Goal: Information Seeking & Learning: Find specific fact

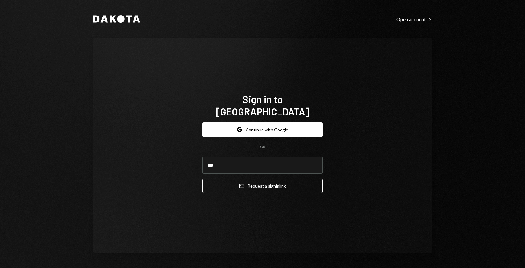
type input "**********"
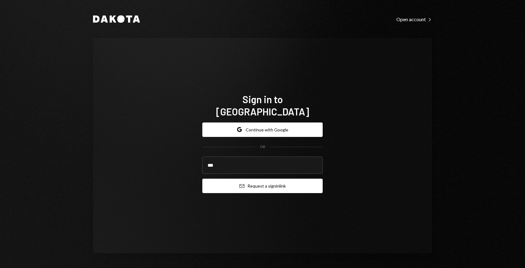
type input "**********"
click at [249, 184] on button "Email Request a sign in link" at bounding box center [262, 186] width 120 height 14
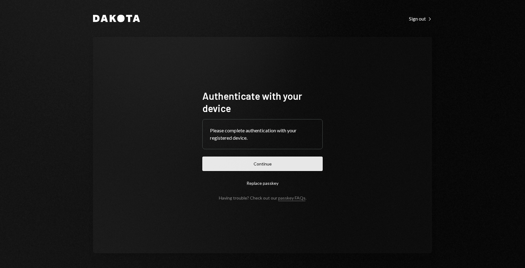
click at [247, 165] on button "Continue" at bounding box center [262, 164] width 120 height 14
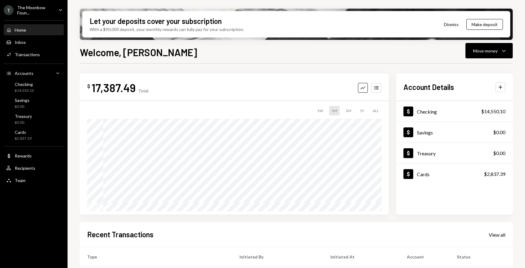
click at [41, 7] on div "The Moonbow Foun..." at bounding box center [35, 10] width 36 height 10
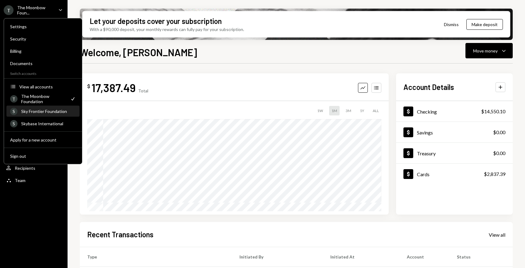
click at [43, 110] on div "Sky Frontier Foundation" at bounding box center [48, 111] width 55 height 5
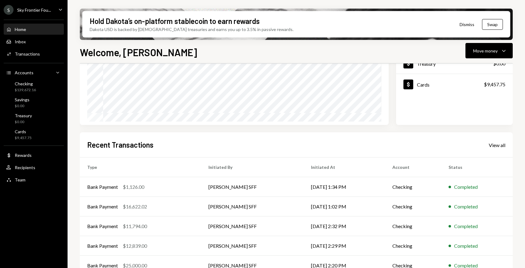
scroll to position [102, 0]
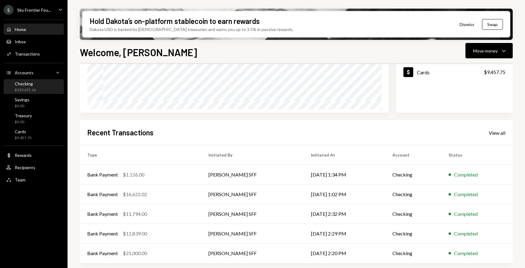
click at [40, 86] on div "Checking $139,672.16" at bounding box center [33, 87] width 55 height 12
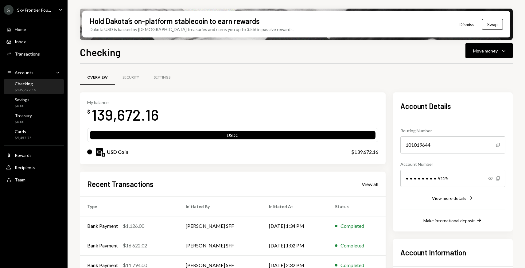
click at [375, 188] on div "Recent Transactions View all" at bounding box center [232, 184] width 291 height 10
click at [372, 184] on div "View all" at bounding box center [370, 184] width 17 height 6
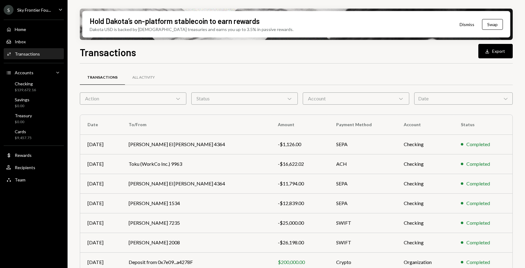
click at [420, 98] on div "Date Chevron Down" at bounding box center [463, 98] width 99 height 12
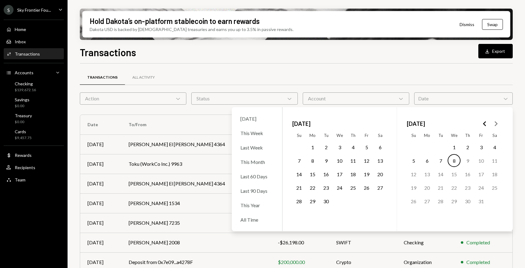
click at [313, 146] on button "1" at bounding box center [312, 147] width 13 height 13
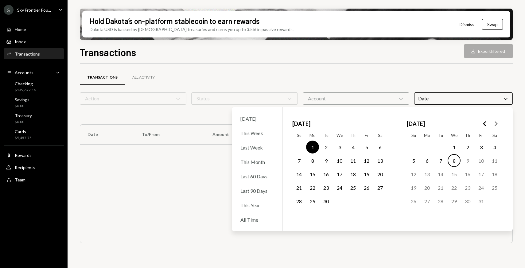
click at [329, 203] on button "30" at bounding box center [326, 201] width 13 height 13
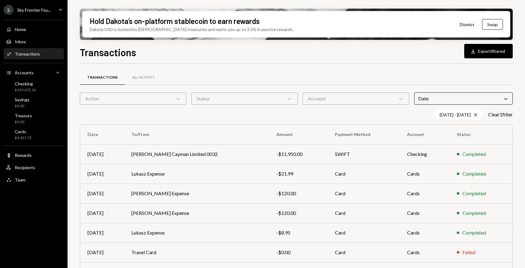
click at [301, 75] on div "Transactions All Activity" at bounding box center [296, 78] width 433 height 16
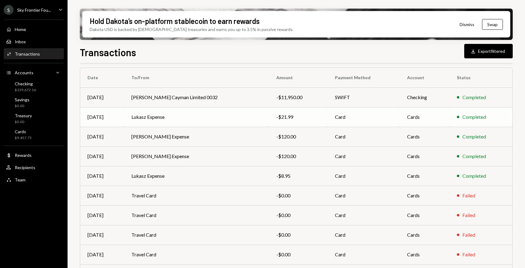
scroll to position [91, 0]
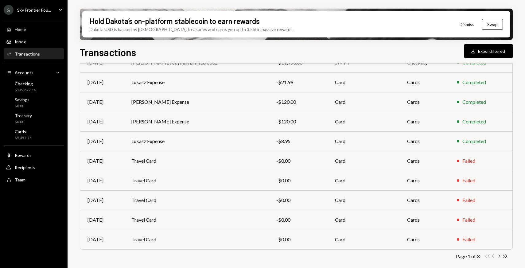
click at [420, 214] on icon "Chevron Right" at bounding box center [499, 256] width 6 height 6
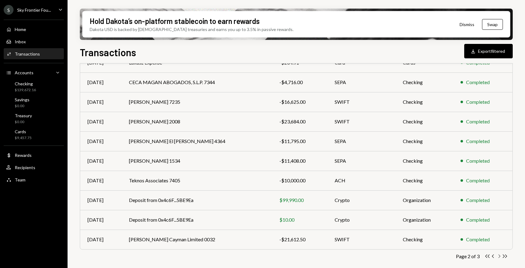
click at [420, 214] on icon "Chevron Right" at bounding box center [499, 256] width 6 height 6
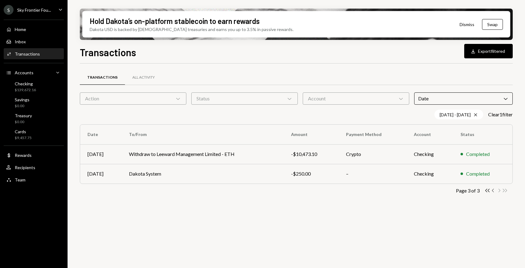
click at [420, 192] on icon "Chevron Left" at bounding box center [493, 191] width 6 height 6
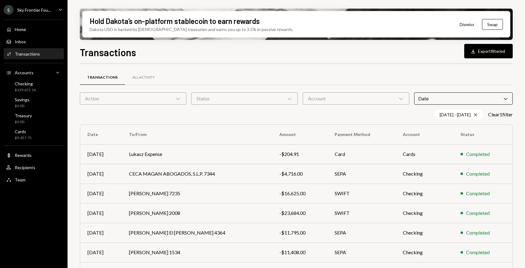
scroll to position [91, 0]
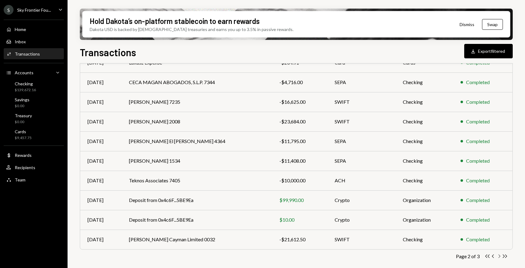
click at [420, 214] on icon "Chevron Right" at bounding box center [499, 256] width 6 height 6
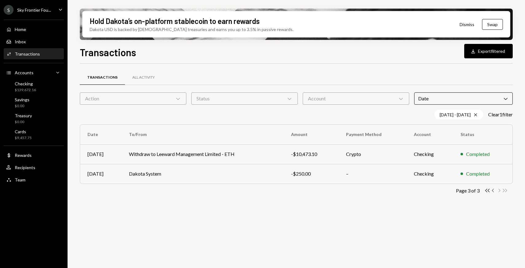
click at [420, 190] on icon "button" at bounding box center [493, 190] width 2 height 3
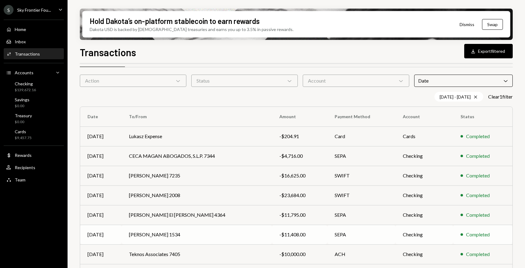
scroll to position [17, 0]
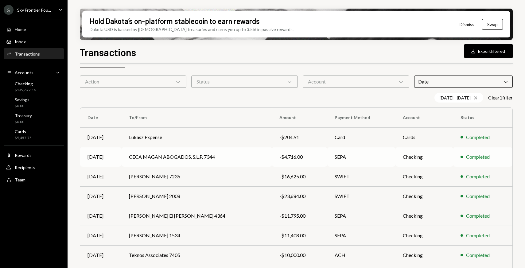
click at [260, 153] on td "CECA MAGAN ABOGADOS, S.L.P. 7344" at bounding box center [197, 157] width 150 height 20
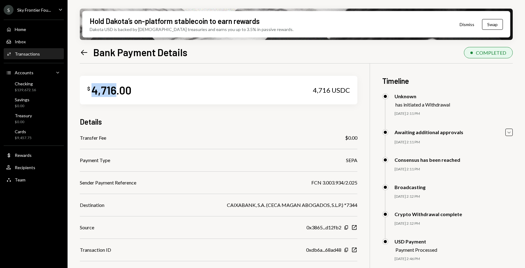
drag, startPoint x: 116, startPoint y: 93, endPoint x: 93, endPoint y: 93, distance: 22.4
click at [93, 93] on div "4,716.00" at bounding box center [111, 90] width 40 height 14
copy div "4,716"
click at [85, 51] on icon "Left Arrow" at bounding box center [84, 52] width 9 height 9
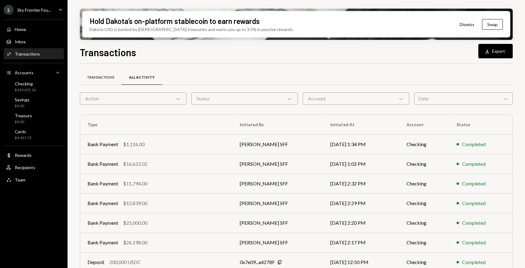
click at [110, 82] on div "Transactions" at bounding box center [101, 77] width 42 height 15
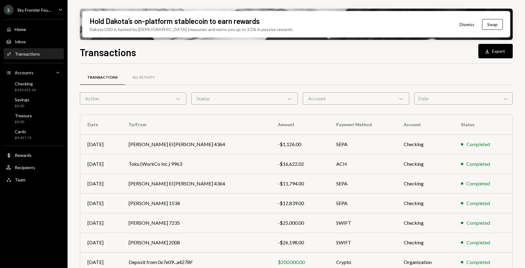
click at [420, 103] on div "Date Chevron Down" at bounding box center [463, 98] width 99 height 12
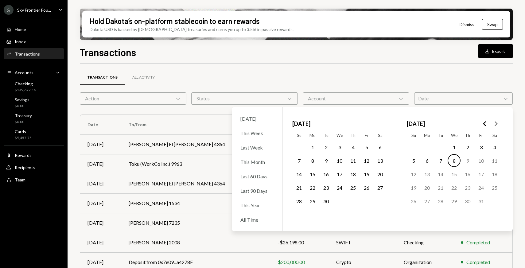
click at [310, 148] on button "1" at bounding box center [312, 147] width 13 height 13
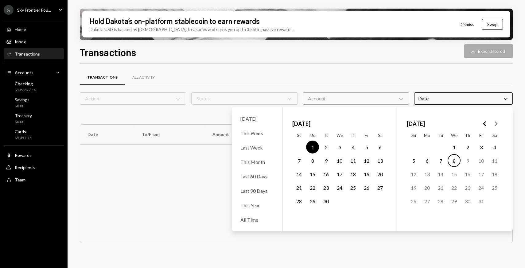
click at [328, 200] on button "30" at bounding box center [326, 201] width 13 height 13
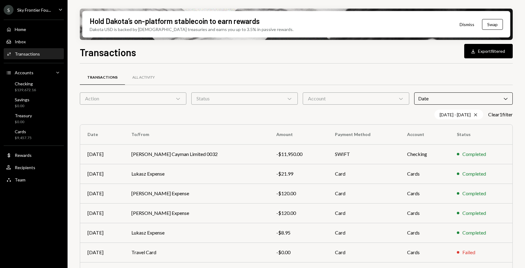
click at [305, 82] on div "Transactions All Activity" at bounding box center [296, 78] width 433 height 16
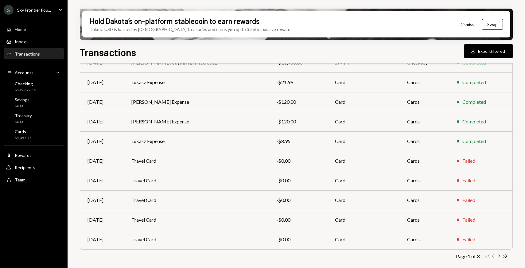
click at [498, 256] on icon "Chevron Right" at bounding box center [499, 256] width 6 height 6
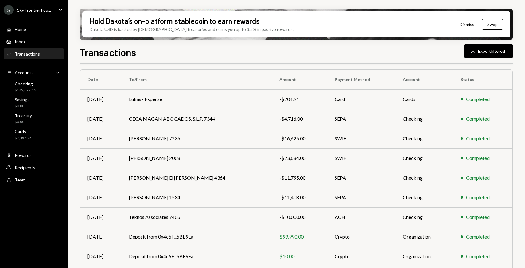
scroll to position [52, 0]
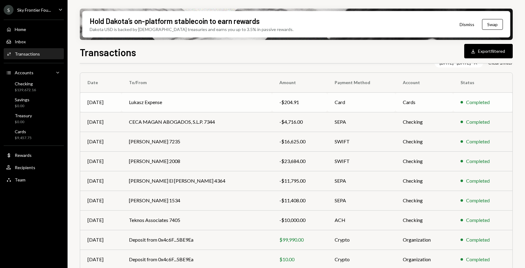
click at [336, 97] on td "Card" at bounding box center [361, 102] width 68 height 20
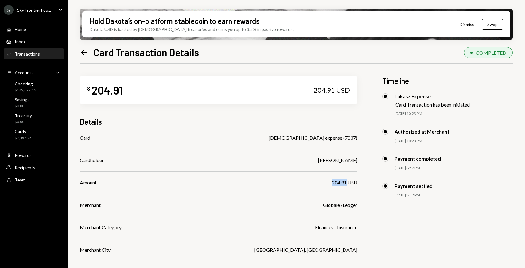
drag, startPoint x: 329, startPoint y: 184, endPoint x: 346, endPoint y: 182, distance: 16.4
click at [346, 182] on div "Amount 204.91 USD" at bounding box center [219, 182] width 278 height 7
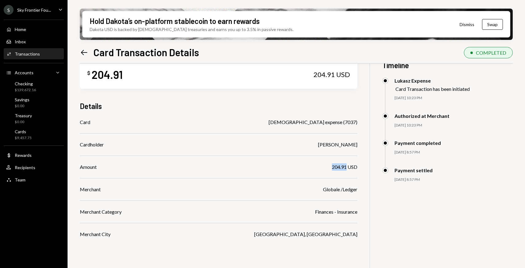
scroll to position [49, 0]
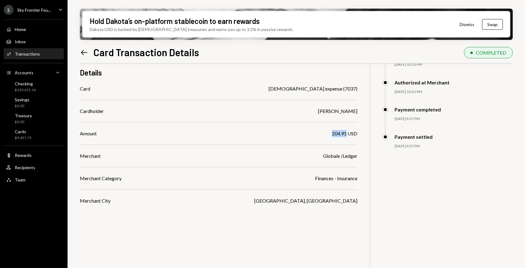
copy div "204.91"
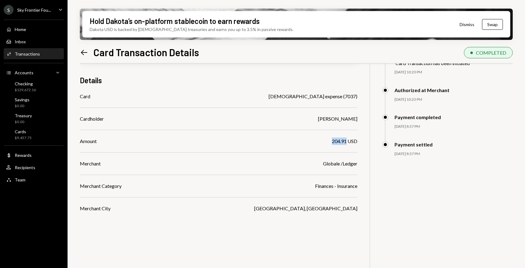
scroll to position [38, 0]
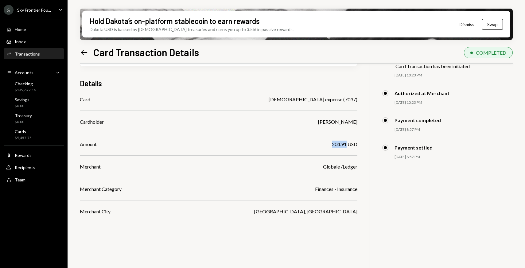
click at [80, 50] on icon "Left Arrow" at bounding box center [84, 52] width 9 height 9
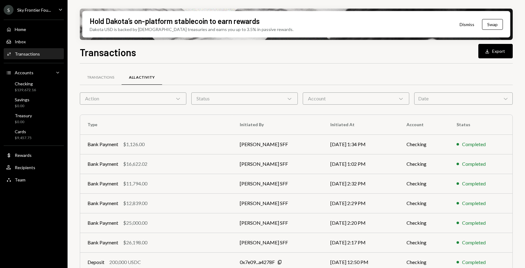
click at [432, 98] on div "Date Chevron Down" at bounding box center [463, 98] width 99 height 12
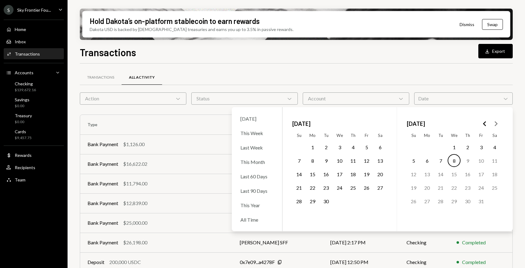
click at [309, 144] on button "1" at bounding box center [312, 147] width 13 height 13
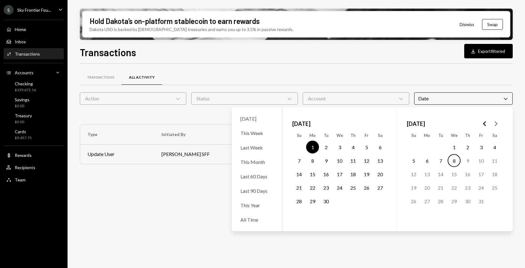
click at [326, 200] on button "30" at bounding box center [326, 201] width 13 height 13
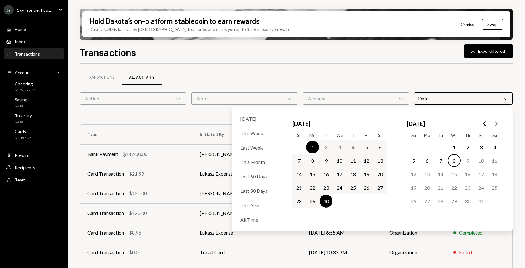
click at [315, 68] on div "Transactions All Activity Action Chevron Down Status Chevron Down Account Chevr…" at bounding box center [296, 215] width 433 height 303
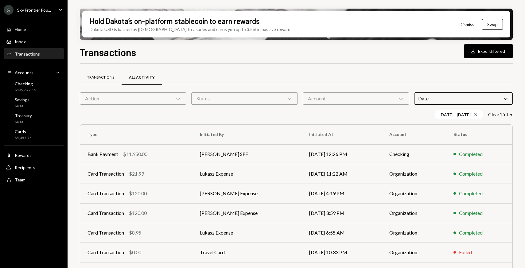
click at [114, 79] on div "Transactions" at bounding box center [100, 77] width 27 height 5
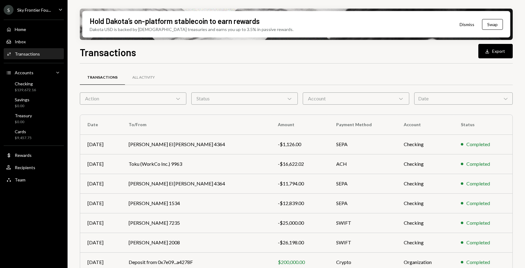
click at [444, 99] on div "Date Chevron Down" at bounding box center [463, 98] width 99 height 12
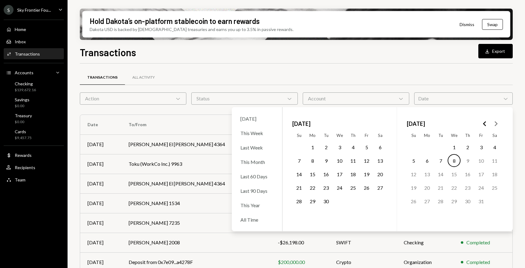
click at [313, 148] on button "1" at bounding box center [312, 147] width 13 height 13
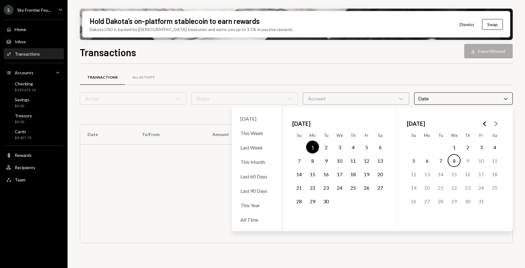
click at [326, 199] on button "30" at bounding box center [326, 201] width 13 height 13
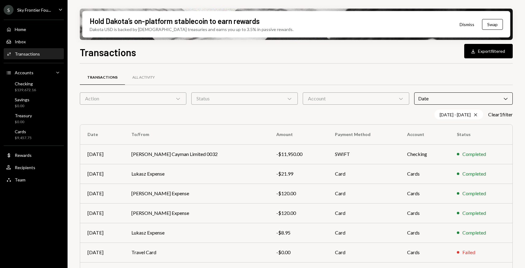
click at [309, 53] on div "Transactions Download Export filtered" at bounding box center [296, 52] width 433 height 14
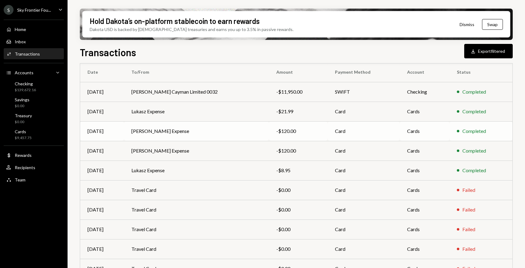
scroll to position [91, 0]
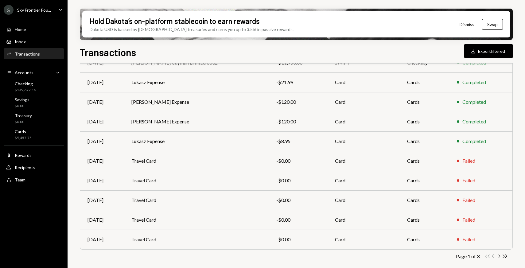
click at [498, 255] on icon "Chevron Right" at bounding box center [499, 256] width 6 height 6
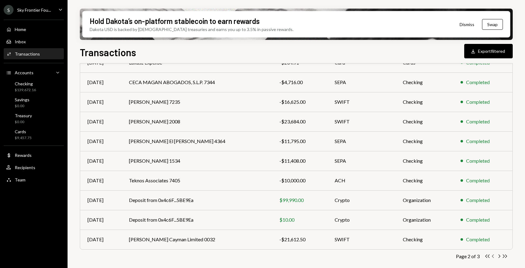
click at [492, 256] on icon "button" at bounding box center [493, 256] width 2 height 3
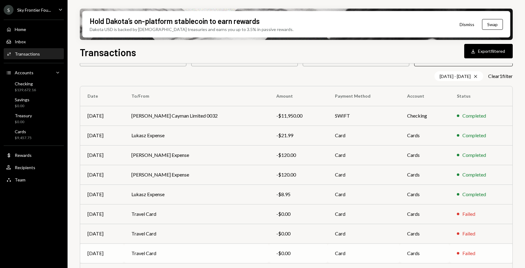
scroll to position [38, 0]
click at [302, 196] on div "-$8.95" at bounding box center [298, 194] width 44 height 7
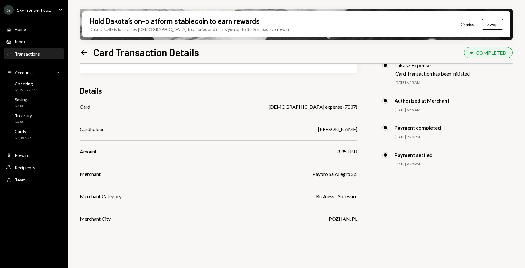
scroll to position [49, 0]
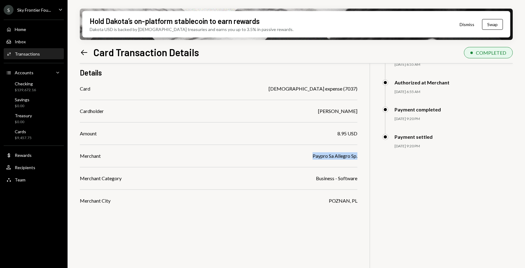
drag, startPoint x: 311, startPoint y: 156, endPoint x: 358, endPoint y: 155, distance: 47.6
click at [358, 155] on div "$ 8.95 8.95 USD Details Card Lukasz expense (7037) Cardholder Lukasz Baksik Amo…" at bounding box center [296, 148] width 433 height 268
copy div "Paypro Sa Allegro Sp."
drag, startPoint x: 338, startPoint y: 134, endPoint x: 346, endPoint y: 134, distance: 8.0
click at [346, 134] on div "8.95 USD" at bounding box center [347, 133] width 20 height 7
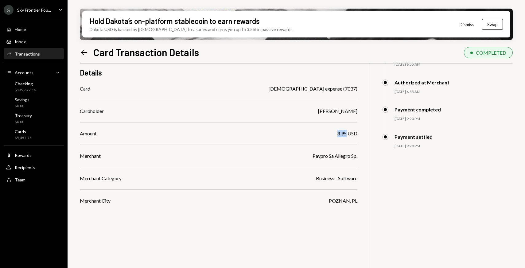
copy div "8.95"
click at [83, 51] on icon "Left Arrow" at bounding box center [84, 52] width 9 height 9
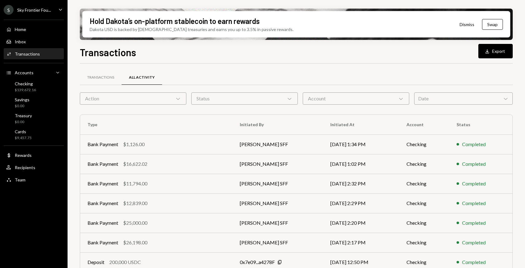
click at [425, 98] on div "Date Chevron Down" at bounding box center [463, 98] width 99 height 12
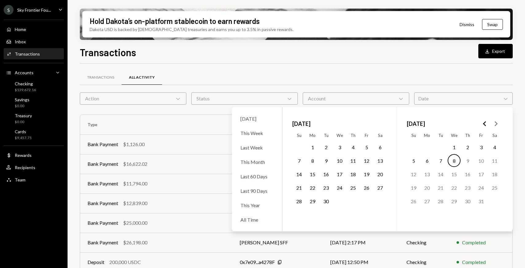
click at [314, 148] on button "1" at bounding box center [312, 147] width 13 height 13
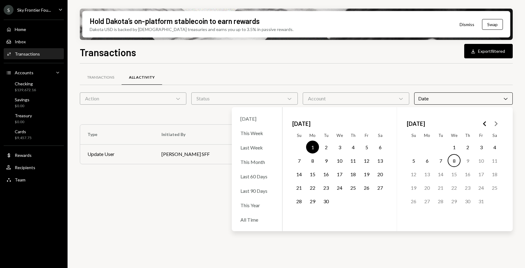
click at [327, 198] on button "30" at bounding box center [326, 201] width 13 height 13
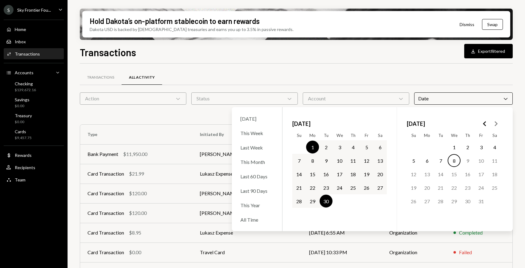
click at [288, 86] on div "Transactions All Activity" at bounding box center [296, 81] width 433 height 23
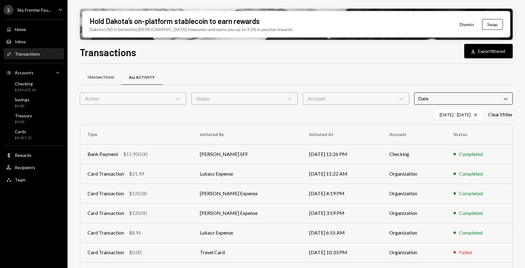
click at [104, 78] on div "Transactions" at bounding box center [100, 77] width 27 height 5
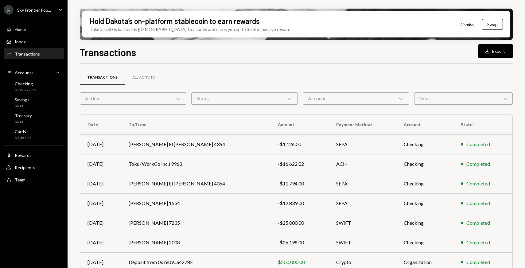
click at [424, 101] on div "Date Chevron Down" at bounding box center [463, 98] width 99 height 12
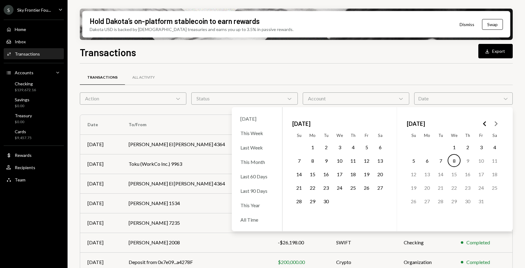
click at [315, 147] on button "1" at bounding box center [312, 147] width 13 height 13
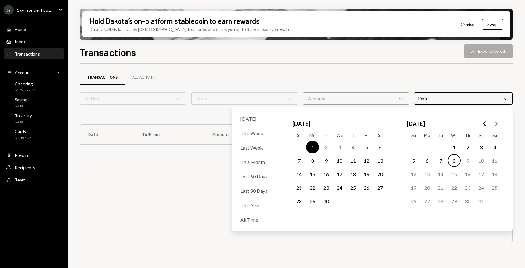
click at [328, 201] on button "30" at bounding box center [326, 201] width 13 height 13
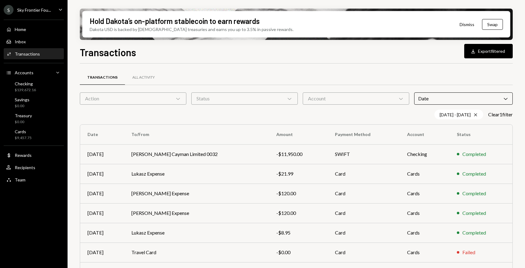
click at [200, 85] on div "Transactions All Activity" at bounding box center [296, 81] width 433 height 23
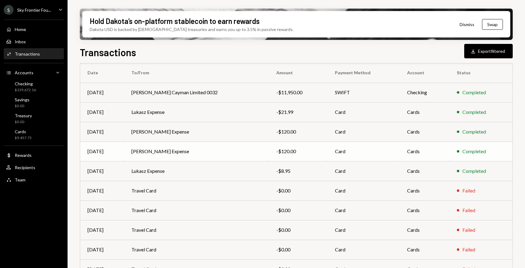
scroll to position [61, 0]
click at [194, 156] on td "Nadine Expense" at bounding box center [196, 152] width 145 height 20
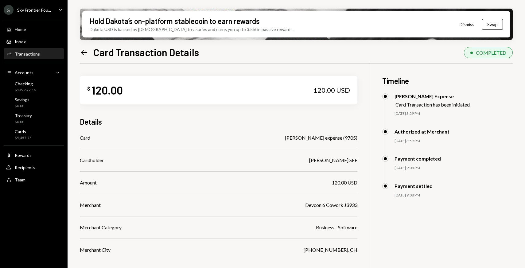
click at [86, 49] on icon "Left Arrow" at bounding box center [84, 52] width 9 height 9
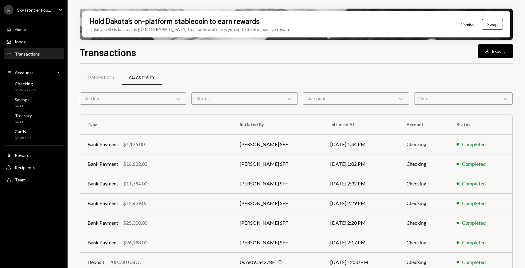
click at [433, 94] on div "Date Chevron Down" at bounding box center [463, 98] width 99 height 12
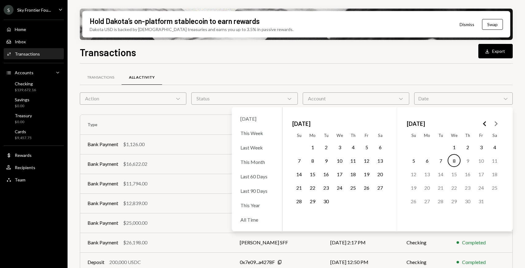
click at [315, 146] on button "1" at bounding box center [312, 147] width 13 height 13
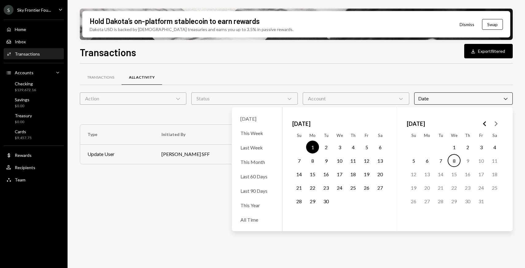
click at [327, 201] on button "30" at bounding box center [326, 201] width 13 height 13
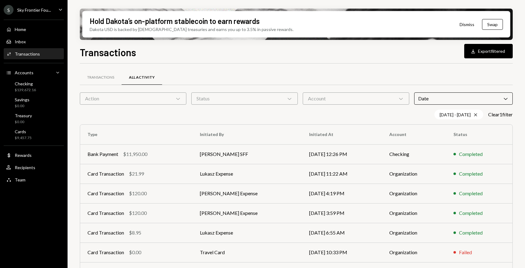
click at [233, 67] on div "Transactions All Activity Action Chevron Down Status Chevron Down Account Chevr…" at bounding box center [296, 215] width 433 height 303
click at [113, 76] on div "Transactions" at bounding box center [100, 77] width 27 height 5
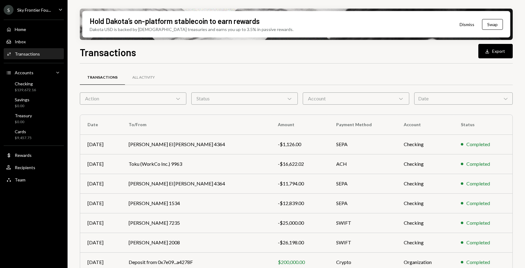
click at [440, 95] on div "Date Chevron Down" at bounding box center [463, 98] width 99 height 12
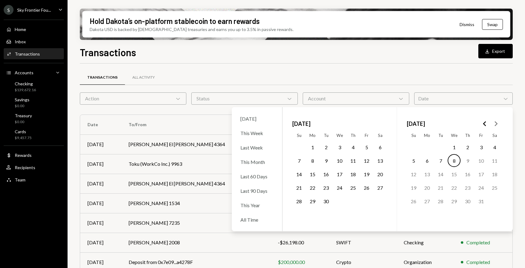
click at [311, 150] on button "1" at bounding box center [312, 147] width 13 height 13
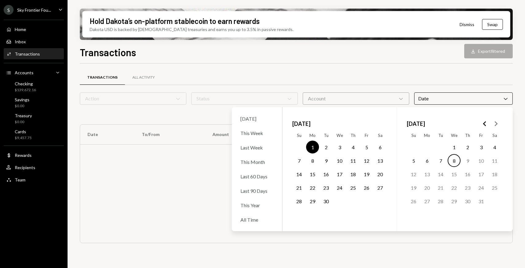
click at [325, 200] on button "30" at bounding box center [326, 201] width 13 height 13
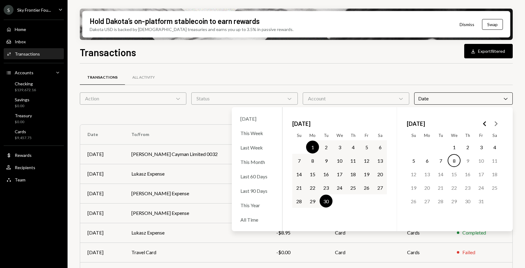
click at [248, 81] on div "Transactions All Activity" at bounding box center [296, 78] width 433 height 16
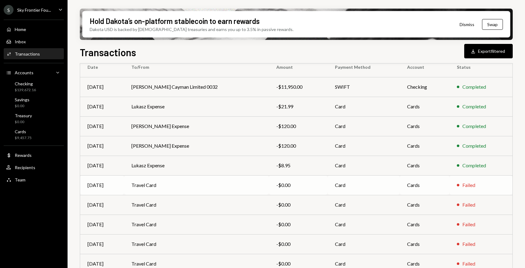
scroll to position [58, 0]
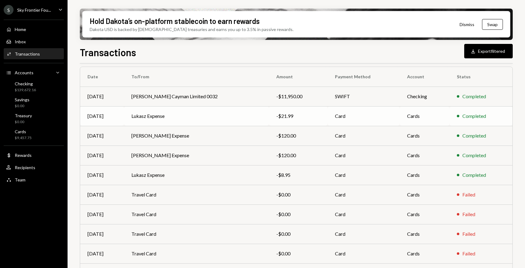
click at [211, 119] on td "Lukasz Expense" at bounding box center [196, 116] width 145 height 20
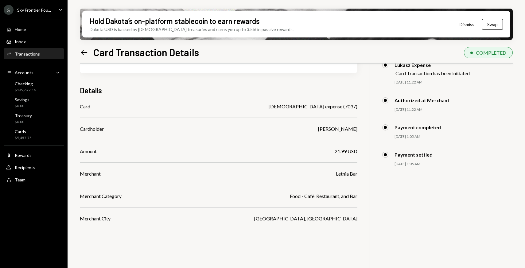
scroll to position [49, 0]
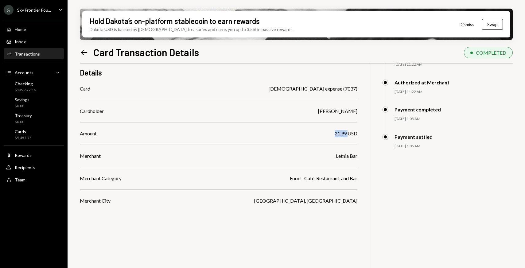
drag, startPoint x: 333, startPoint y: 134, endPoint x: 348, endPoint y: 133, distance: 15.1
click at [348, 133] on div "Amount 21.99 USD" at bounding box center [219, 133] width 278 height 7
copy div "21.99"
click at [84, 56] on icon "Left Arrow" at bounding box center [84, 52] width 9 height 9
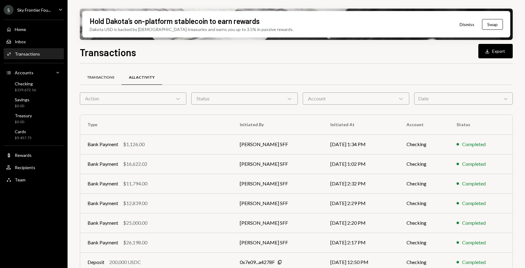
click at [104, 79] on div "Transactions" at bounding box center [100, 77] width 27 height 5
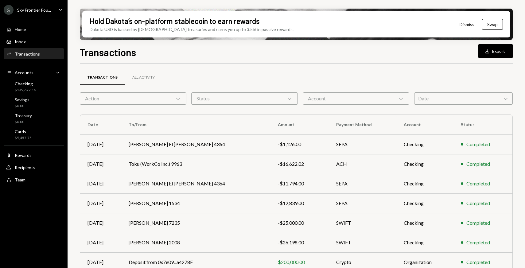
click at [440, 101] on div "Date Chevron Down" at bounding box center [463, 98] width 99 height 12
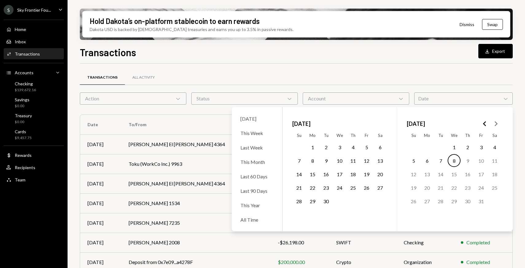
click at [312, 148] on button "1" at bounding box center [312, 147] width 13 height 13
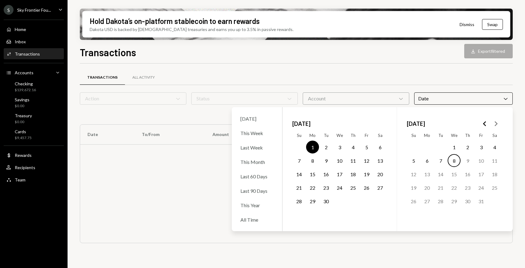
click at [327, 200] on button "30" at bounding box center [326, 201] width 13 height 13
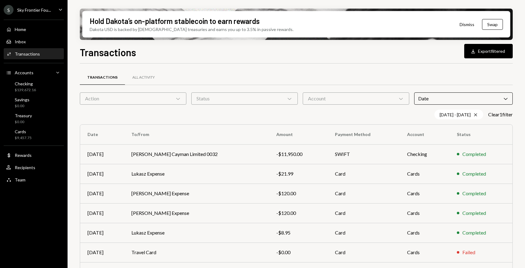
click at [272, 68] on div "Transactions All Activity Action Chevron Down Status Chevron Down Account Chevr…" at bounding box center [296, 215] width 433 height 303
click at [240, 159] on td "[PERSON_NAME] Cayman Limited 0032" at bounding box center [196, 154] width 145 height 20
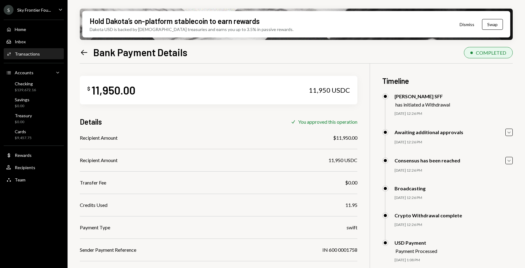
click at [240, 159] on div "Recipient Amount 11,950 USDC" at bounding box center [219, 160] width 278 height 7
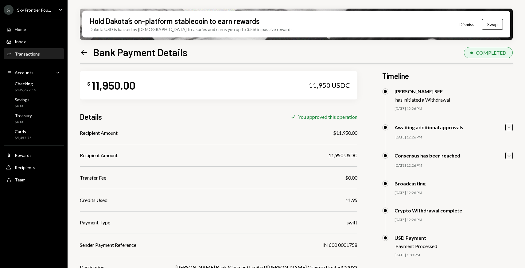
scroll to position [6, 0]
drag, startPoint x: 336, startPoint y: 132, endPoint x: 357, endPoint y: 131, distance: 21.8
click at [357, 131] on div "$ 11,950.00 11,950 USDC Details Check You approved this operation Recipient Amo…" at bounding box center [296, 198] width 433 height 280
copy div "11,950.00"
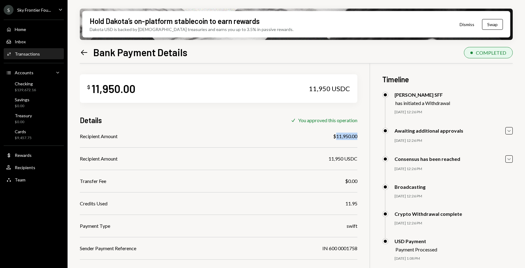
scroll to position [0, 0]
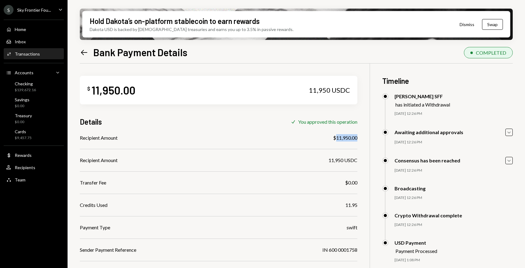
click at [88, 52] on icon "Left Arrow" at bounding box center [84, 52] width 9 height 9
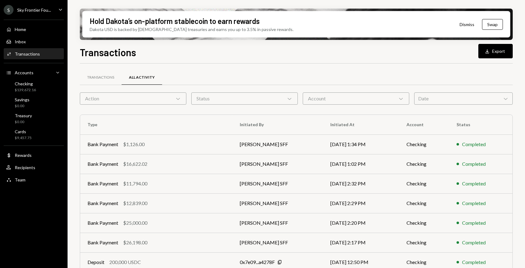
click at [423, 100] on div "Date Chevron Down" at bounding box center [463, 98] width 99 height 12
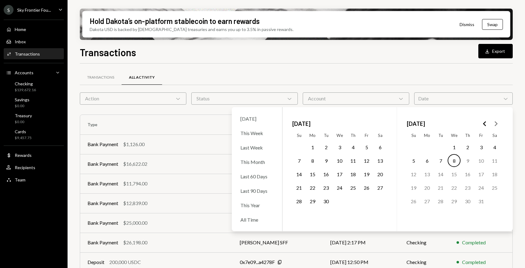
click at [315, 146] on button "1" at bounding box center [312, 147] width 13 height 13
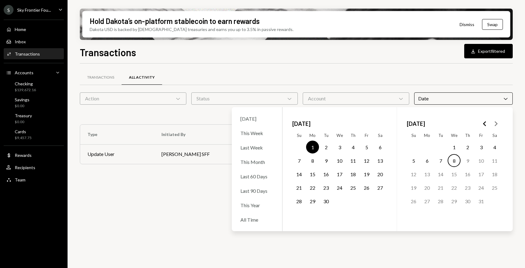
click at [330, 201] on button "30" at bounding box center [326, 201] width 13 height 13
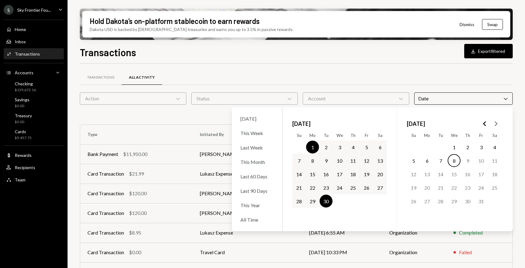
click at [289, 83] on div "Transactions All Activity" at bounding box center [296, 78] width 433 height 16
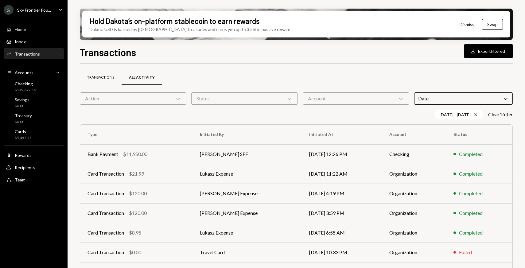
click at [113, 80] on div "Transactions" at bounding box center [101, 77] width 42 height 15
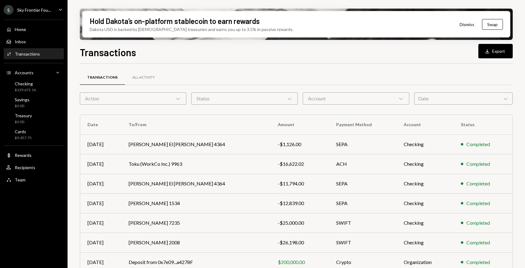
click at [439, 97] on div "Date Chevron Down" at bounding box center [463, 98] width 99 height 12
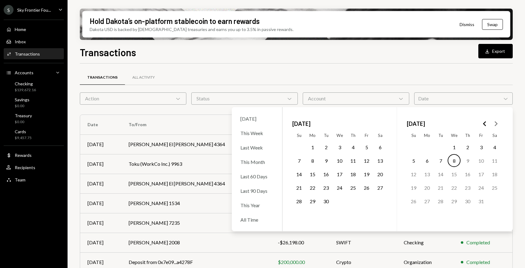
click at [309, 147] on button "1" at bounding box center [312, 147] width 13 height 13
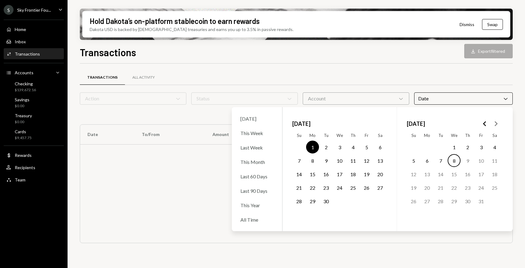
click at [329, 204] on button "30" at bounding box center [326, 201] width 13 height 13
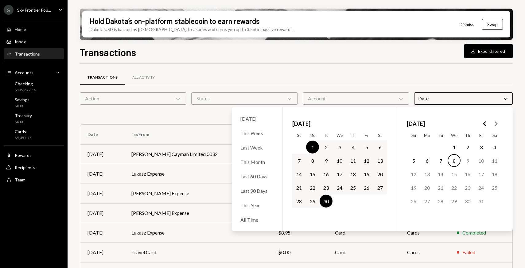
click at [261, 78] on div "Transactions All Activity" at bounding box center [296, 78] width 433 height 16
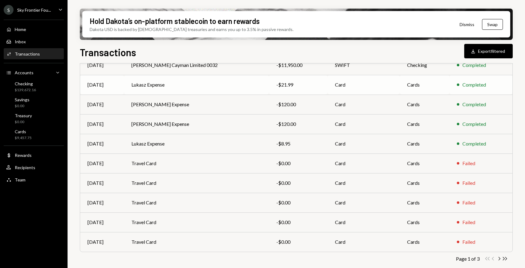
scroll to position [91, 0]
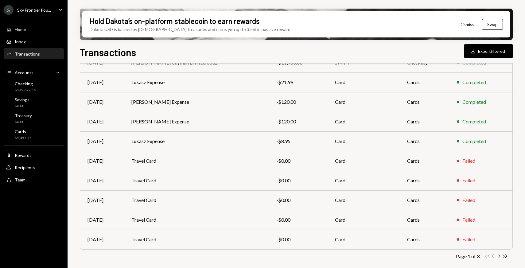
click at [499, 257] on icon "Chevron Right" at bounding box center [499, 256] width 6 height 6
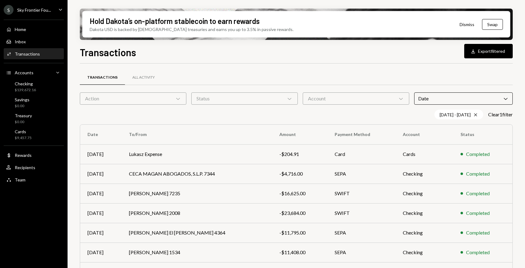
scroll to position [91, 0]
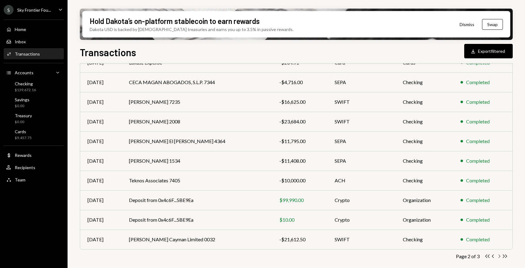
click at [500, 256] on icon "button" at bounding box center [500, 256] width 2 height 3
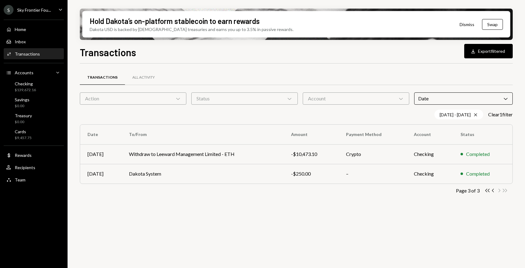
click at [56, 8] on div "S Sky Frontier Fou... Caret Down" at bounding box center [34, 10] width 68 height 10
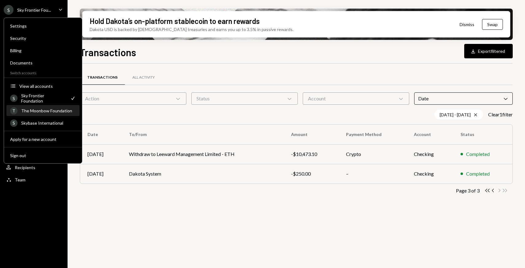
click at [42, 112] on div "The Moonbow Foundation" at bounding box center [48, 110] width 55 height 5
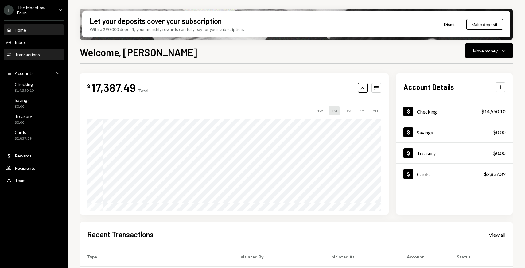
click at [48, 55] on div "Activities Transactions" at bounding box center [33, 55] width 55 height 6
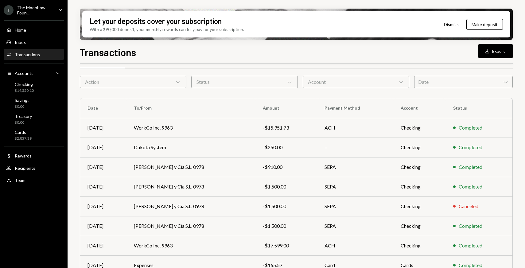
scroll to position [17, 0]
click at [463, 83] on div "Date Chevron Down" at bounding box center [463, 81] width 99 height 12
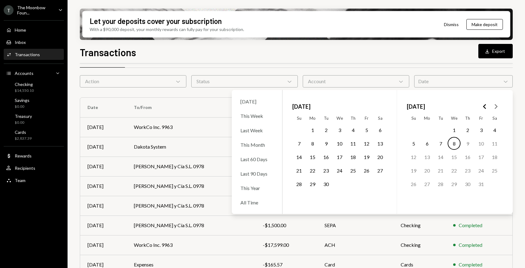
click at [311, 130] on button "1" at bounding box center [312, 129] width 13 height 13
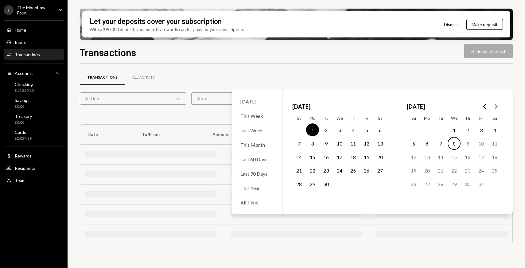
scroll to position [0, 0]
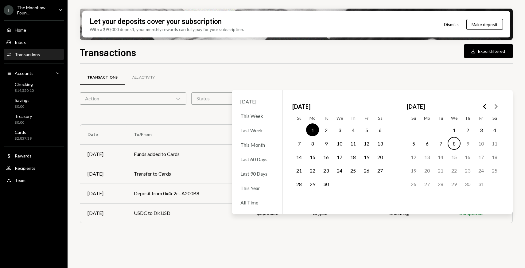
click at [326, 183] on button "30" at bounding box center [326, 183] width 13 height 13
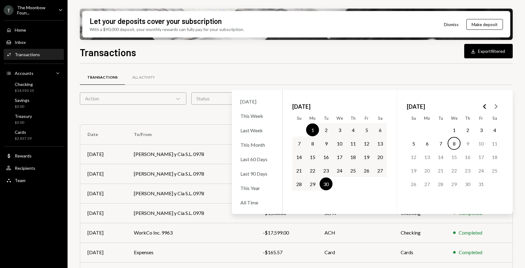
click at [227, 95] on div "Status Chevron Down" at bounding box center [244, 98] width 107 height 12
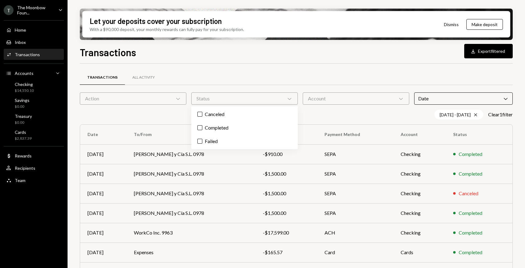
scroll to position [91, 0]
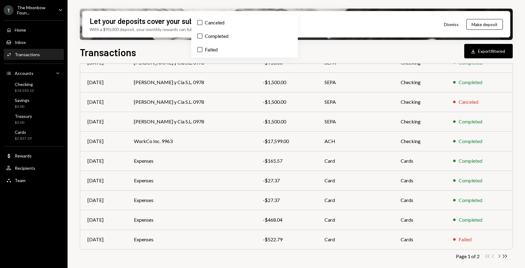
click at [498, 256] on icon "Chevron Right" at bounding box center [499, 256] width 6 height 6
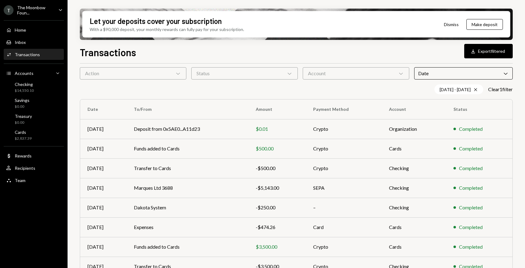
scroll to position [0, 0]
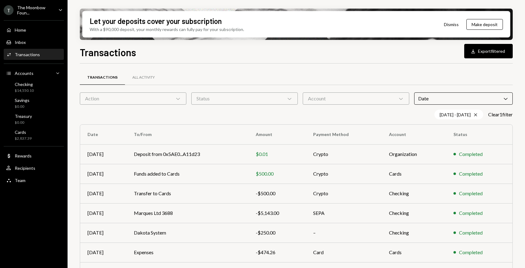
click at [276, 88] on div "Transactions All Activity" at bounding box center [296, 81] width 433 height 23
click at [272, 96] on div "Status Chevron Down" at bounding box center [244, 98] width 107 height 12
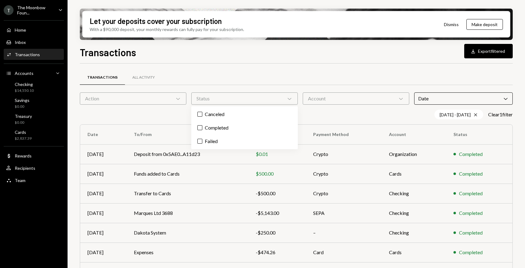
click at [182, 96] on div "Action Chevron Down" at bounding box center [133, 98] width 107 height 12
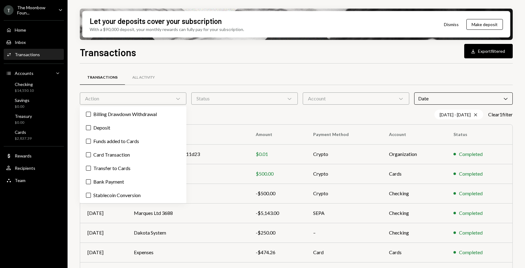
click at [214, 68] on div "Transactions All Activity Action Chevron Down Status Chevron Down Account Chevr…" at bounding box center [296, 215] width 433 height 303
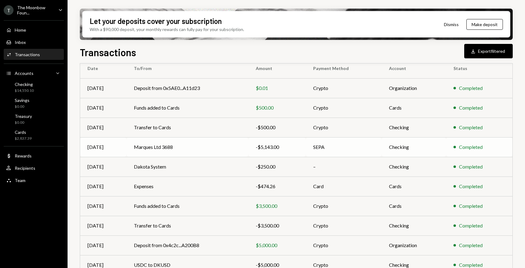
scroll to position [65, 0]
click at [183, 182] on td "Expenses" at bounding box center [188, 187] width 122 height 20
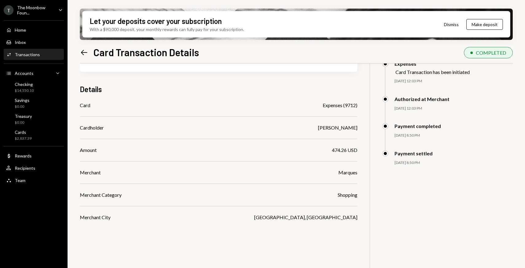
scroll to position [33, 0]
drag, startPoint x: 332, startPoint y: 150, endPoint x: 346, endPoint y: 150, distance: 14.1
click at [346, 150] on div "474.26 USD" at bounding box center [344, 149] width 25 height 7
copy div "474.26"
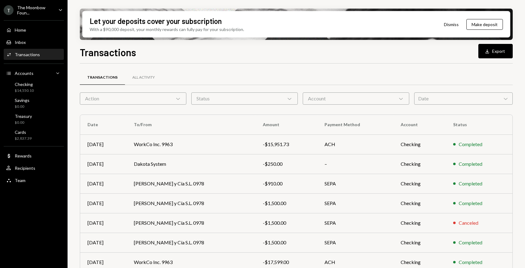
click at [452, 99] on div "Date Chevron Down" at bounding box center [463, 98] width 99 height 12
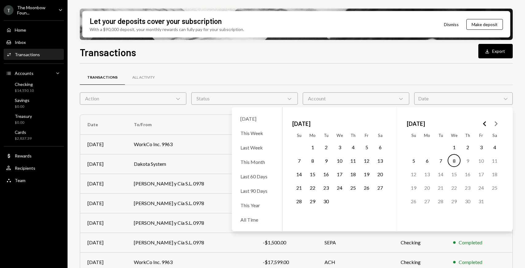
click at [313, 146] on button "1" at bounding box center [312, 147] width 13 height 13
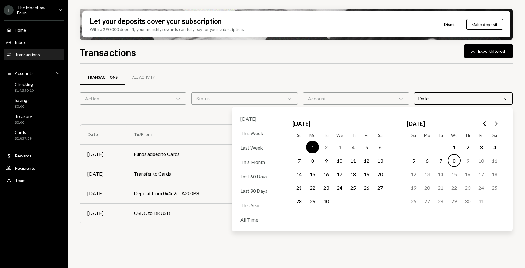
click at [328, 199] on button "30" at bounding box center [326, 201] width 13 height 13
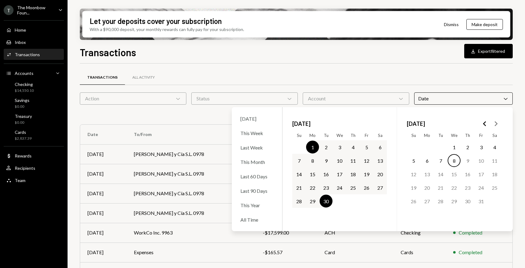
click at [331, 69] on div "Transactions All Activity Action Chevron Down Status Chevron Down Account Chevr…" at bounding box center [296, 215] width 433 height 303
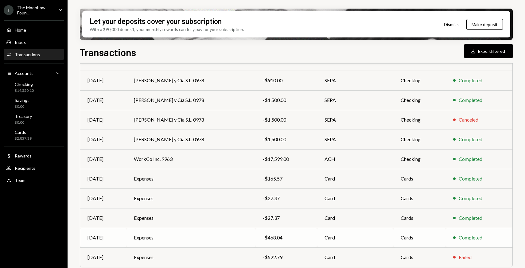
scroll to position [91, 0]
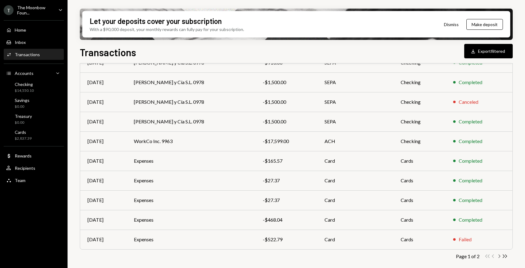
click at [500, 257] on icon "Chevron Right" at bounding box center [499, 256] width 6 height 6
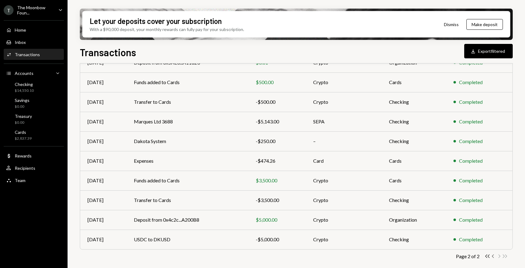
click at [493, 257] on icon "Chevron Left" at bounding box center [493, 256] width 6 height 6
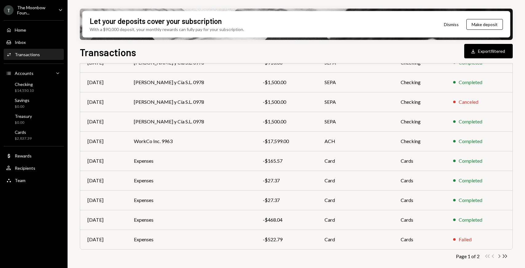
click at [500, 255] on icon "Chevron Right" at bounding box center [499, 256] width 6 height 6
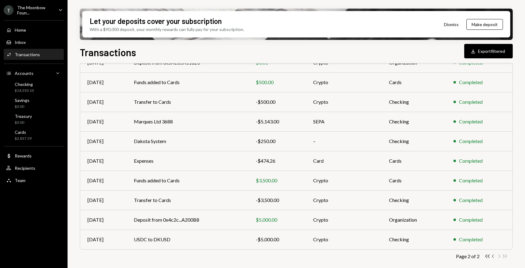
click at [492, 256] on icon "button" at bounding box center [493, 256] width 2 height 3
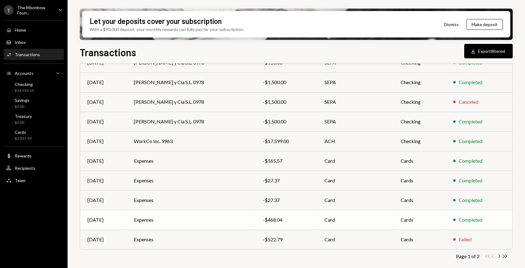
click at [331, 222] on td "Card" at bounding box center [355, 220] width 76 height 20
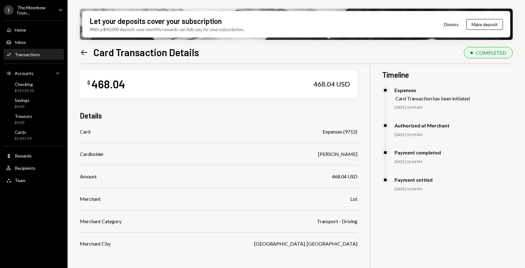
scroll to position [4, 0]
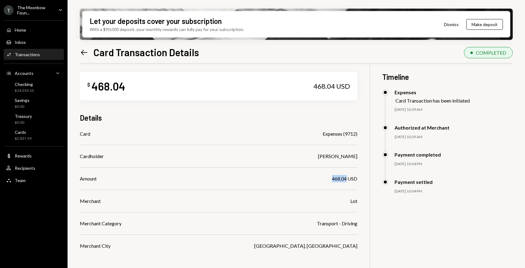
drag, startPoint x: 332, startPoint y: 179, endPoint x: 347, endPoint y: 177, distance: 14.9
click at [347, 177] on div "468.04 USD" at bounding box center [344, 178] width 25 height 7
copy div "468.04"
click at [127, 86] on div "$ 468.04 468.04 USD" at bounding box center [219, 86] width 278 height 29
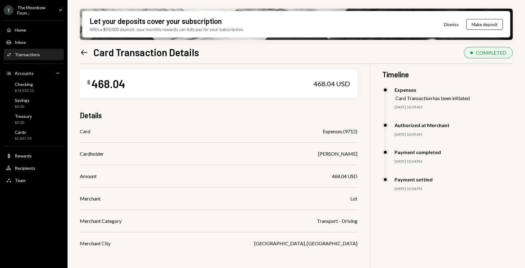
scroll to position [7, 0]
drag, startPoint x: 125, startPoint y: 82, endPoint x: 94, endPoint y: 82, distance: 30.7
click at [94, 82] on div "$ 468.04 468.04 USD" at bounding box center [219, 83] width 278 height 29
copy div "468.04"
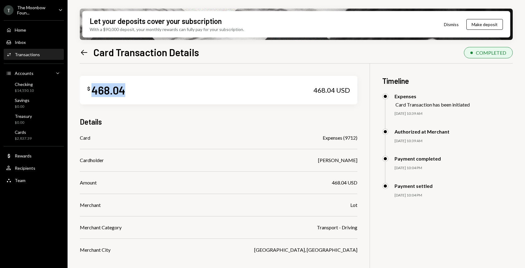
click at [82, 49] on icon "Left Arrow" at bounding box center [84, 52] width 9 height 9
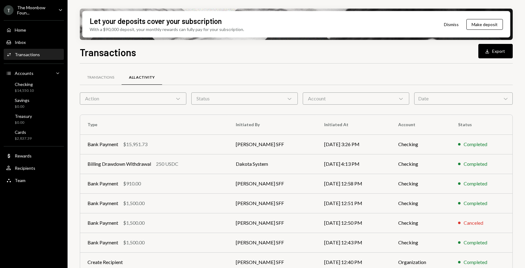
click at [446, 100] on div "Date Chevron Down" at bounding box center [463, 98] width 99 height 12
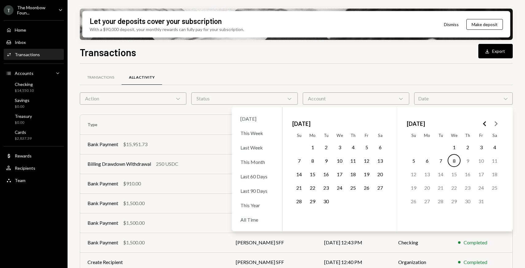
click at [313, 146] on button "1" at bounding box center [312, 147] width 13 height 13
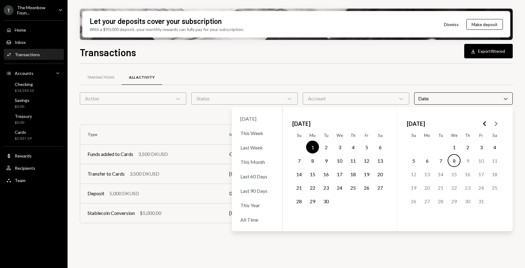
click at [329, 202] on button "30" at bounding box center [326, 201] width 13 height 13
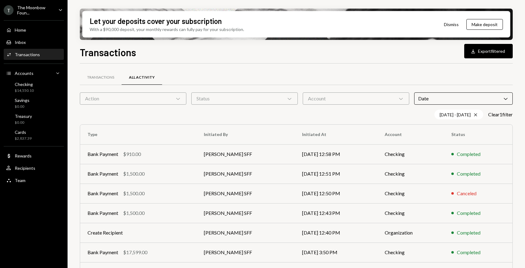
click at [304, 79] on div "Transactions All Activity" at bounding box center [296, 78] width 433 height 16
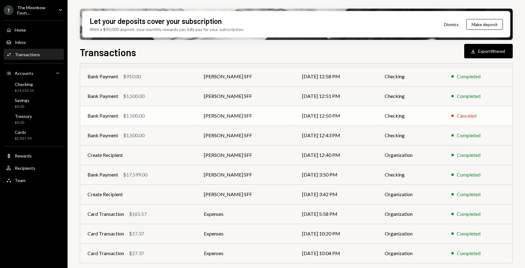
scroll to position [91, 0]
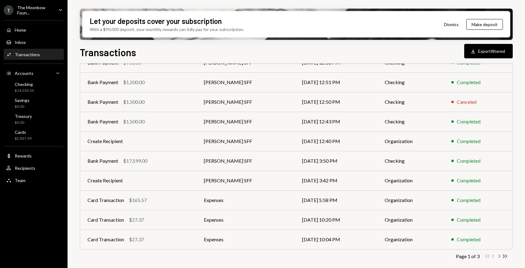
click at [500, 256] on icon "Chevron Right" at bounding box center [499, 256] width 6 height 6
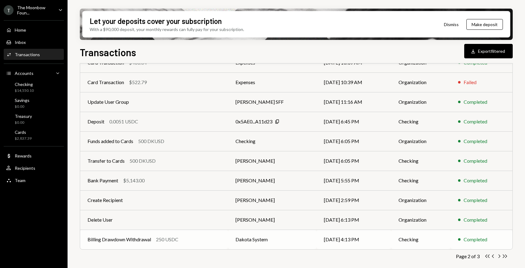
scroll to position [0, 0]
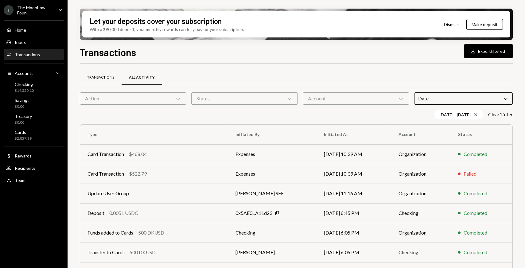
click at [113, 77] on div "Transactions" at bounding box center [100, 77] width 27 height 5
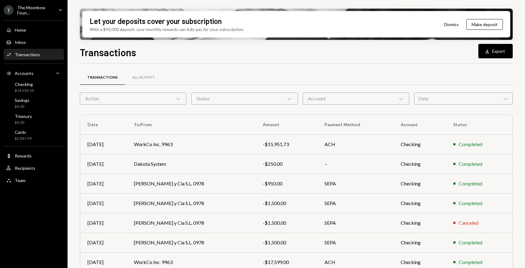
click at [440, 102] on div "Date Chevron Down" at bounding box center [463, 98] width 99 height 12
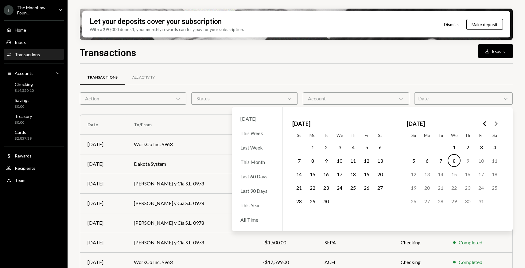
click at [311, 147] on button "1" at bounding box center [312, 147] width 13 height 13
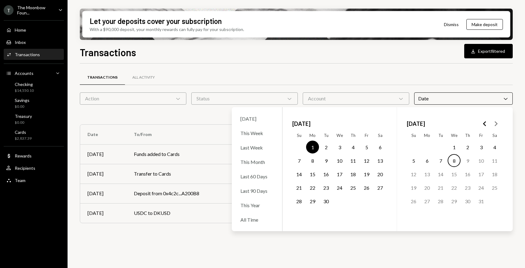
click at [326, 201] on button "30" at bounding box center [326, 201] width 13 height 13
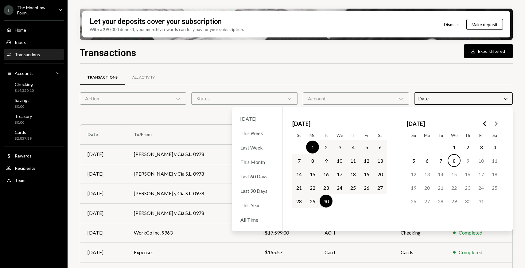
click at [295, 72] on div "Transactions All Activity" at bounding box center [296, 78] width 433 height 16
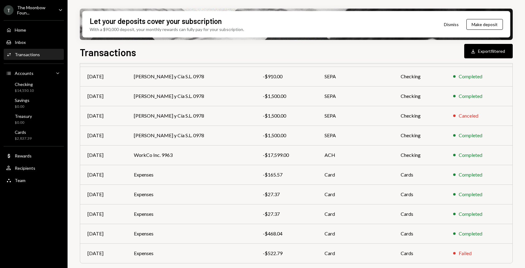
scroll to position [91, 0]
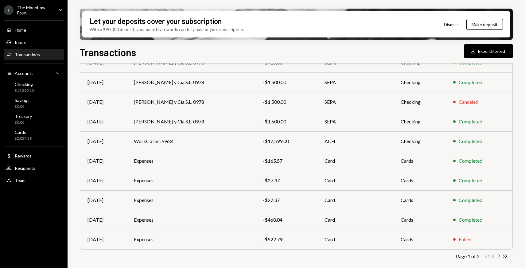
click at [500, 255] on icon "Chevron Right" at bounding box center [499, 256] width 6 height 6
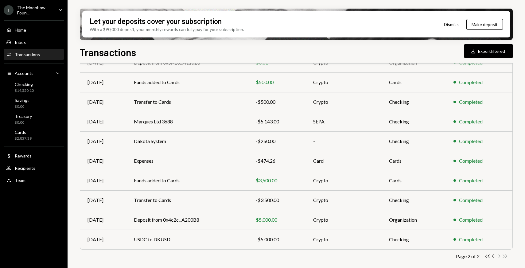
click at [492, 255] on icon "Chevron Left" at bounding box center [493, 256] width 6 height 6
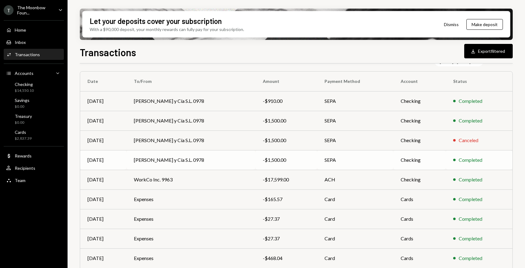
scroll to position [56, 0]
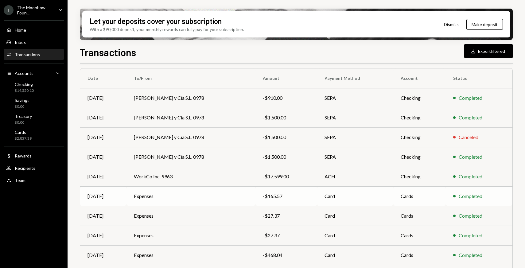
click at [227, 193] on td "Expenses" at bounding box center [191, 196] width 129 height 20
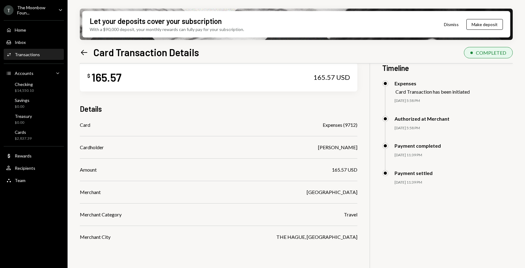
scroll to position [13, 0]
drag, startPoint x: 122, startPoint y: 79, endPoint x: 92, endPoint y: 77, distance: 30.4
click at [92, 77] on div "$ 165.57 165.57 USD" at bounding box center [219, 77] width 278 height 29
copy div "165.57"
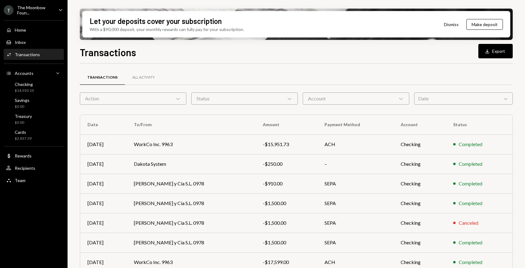
click at [439, 100] on div "Date Chevron Down" at bounding box center [463, 98] width 99 height 12
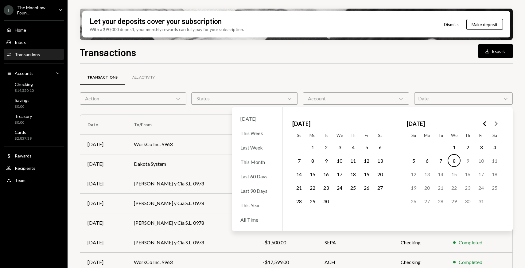
click at [315, 146] on button "1" at bounding box center [312, 147] width 13 height 13
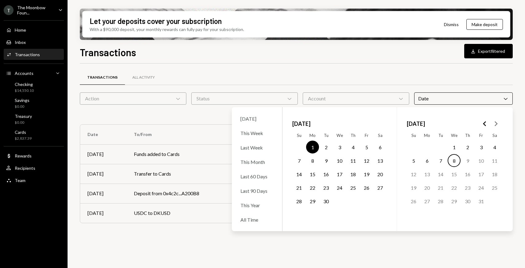
click at [326, 199] on button "30" at bounding box center [326, 201] width 13 height 13
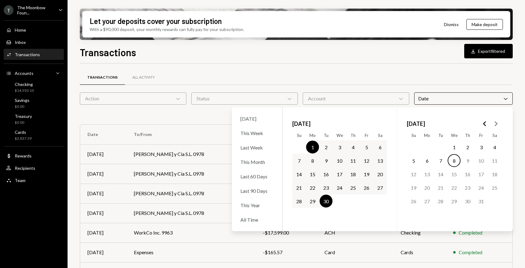
click at [284, 69] on div "Transactions All Activity Action Chevron Down Status Chevron Down Account Chevr…" at bounding box center [296, 215] width 433 height 303
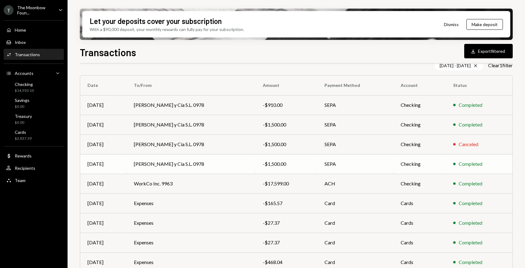
scroll to position [48, 0]
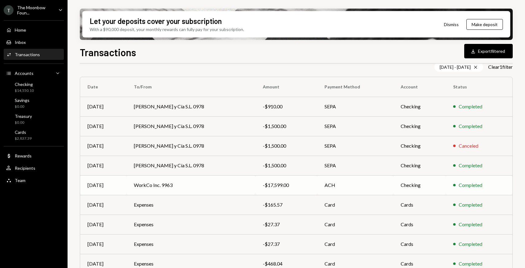
click at [298, 185] on div "-$17,599.00" at bounding box center [286, 184] width 47 height 7
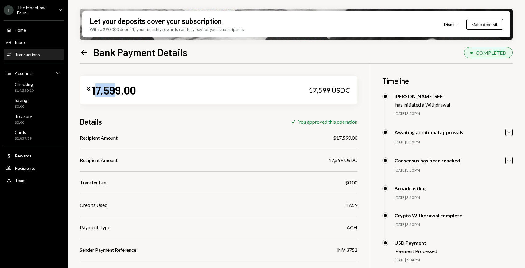
drag, startPoint x: 94, startPoint y: 90, endPoint x: 116, endPoint y: 90, distance: 22.1
click at [116, 90] on div "17,599.00" at bounding box center [113, 90] width 45 height 14
drag, startPoint x: 91, startPoint y: 90, endPoint x: 134, endPoint y: 90, distance: 42.4
click at [134, 90] on div "17,599.00" at bounding box center [113, 90] width 45 height 14
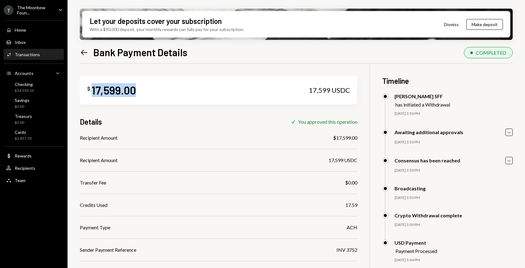
copy div "17,599.00"
click at [84, 55] on icon "Left Arrow" at bounding box center [84, 52] width 9 height 9
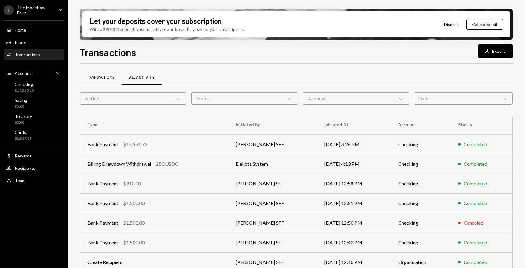
click at [105, 79] on div "Transactions" at bounding box center [100, 77] width 27 height 5
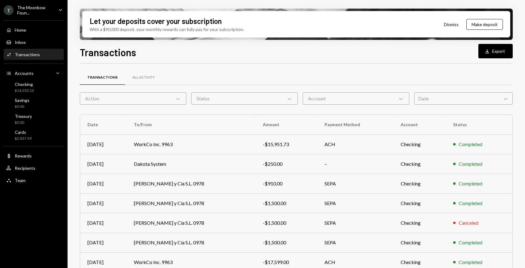
click at [425, 100] on div "Date Chevron Down" at bounding box center [463, 98] width 99 height 12
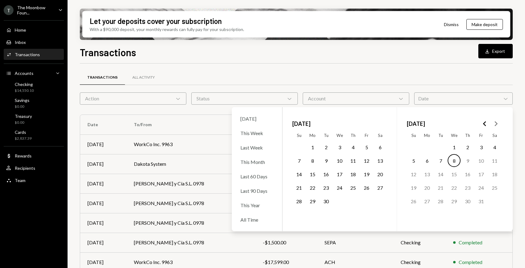
click at [309, 148] on button "1" at bounding box center [312, 147] width 13 height 13
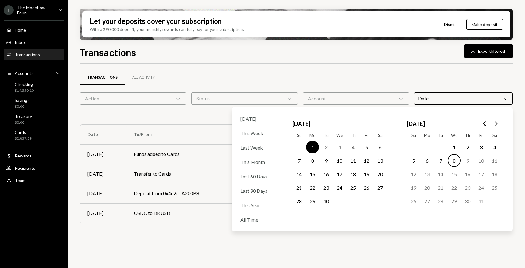
click at [327, 203] on button "30" at bounding box center [326, 201] width 13 height 13
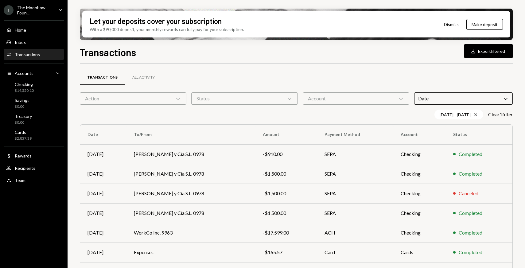
click at [220, 73] on div "Transactions All Activity" at bounding box center [296, 78] width 433 height 16
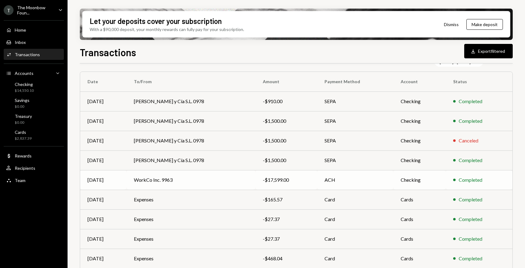
scroll to position [91, 0]
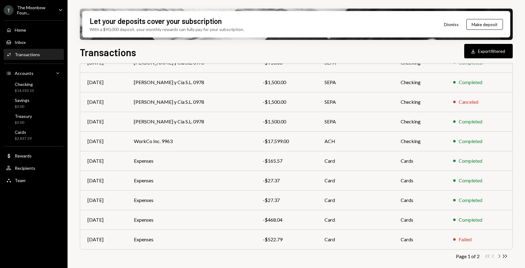
click at [500, 257] on icon "button" at bounding box center [500, 256] width 2 height 3
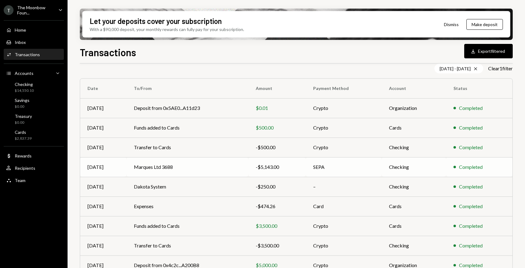
scroll to position [46, 0]
click at [259, 165] on div "-$5,143.00" at bounding box center [277, 167] width 43 height 7
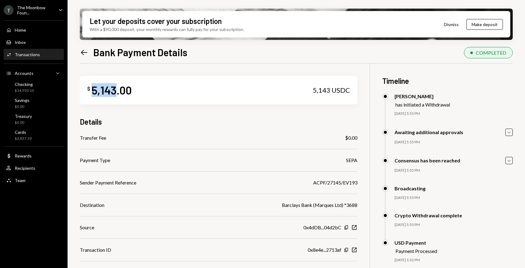
drag, startPoint x: 92, startPoint y: 89, endPoint x: 116, endPoint y: 89, distance: 23.7
click at [116, 89] on div "5,143.00" at bounding box center [111, 90] width 40 height 14
copy div "5,143"
click at [80, 50] on icon "Left Arrow" at bounding box center [84, 52] width 9 height 9
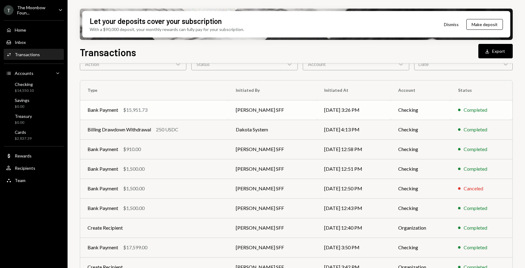
scroll to position [36, 0]
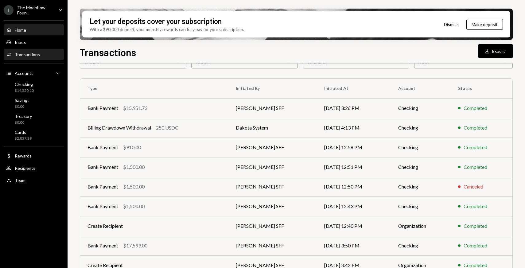
click at [42, 27] on div "Home Home" at bounding box center [33, 30] width 55 height 6
